Goal: Navigation & Orientation: Understand site structure

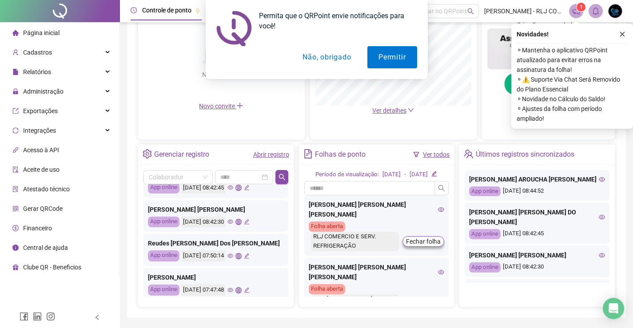
scroll to position [85, 0]
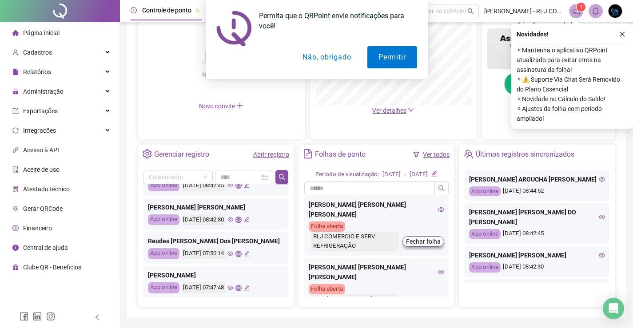
click at [241, 251] on icon "global" at bounding box center [238, 254] width 6 height 6
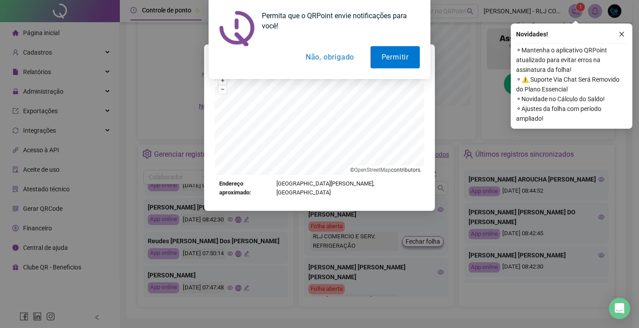
click at [325, 58] on button "Não, obrigado" at bounding box center [330, 57] width 71 height 22
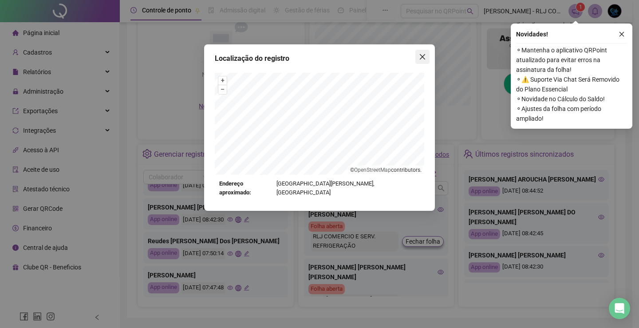
click at [422, 55] on icon "close" at bounding box center [422, 56] width 7 height 7
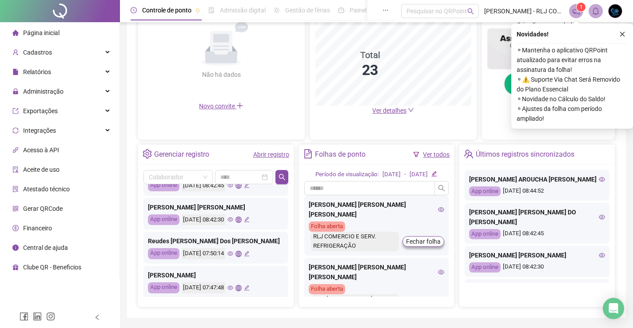
scroll to position [259, 0]
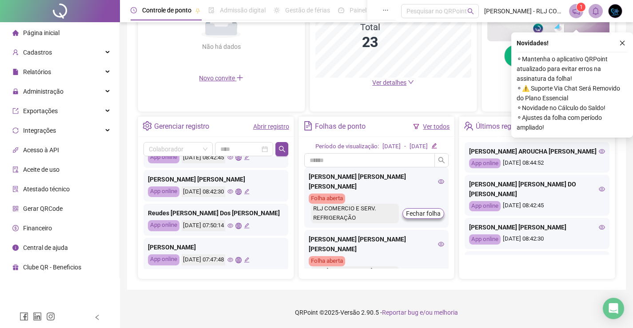
click at [241, 257] on icon "global" at bounding box center [238, 260] width 6 height 6
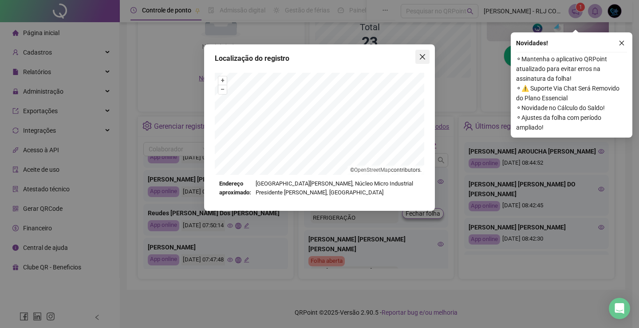
click at [423, 58] on icon "close" at bounding box center [422, 56] width 7 height 7
